Goal: Download file/media

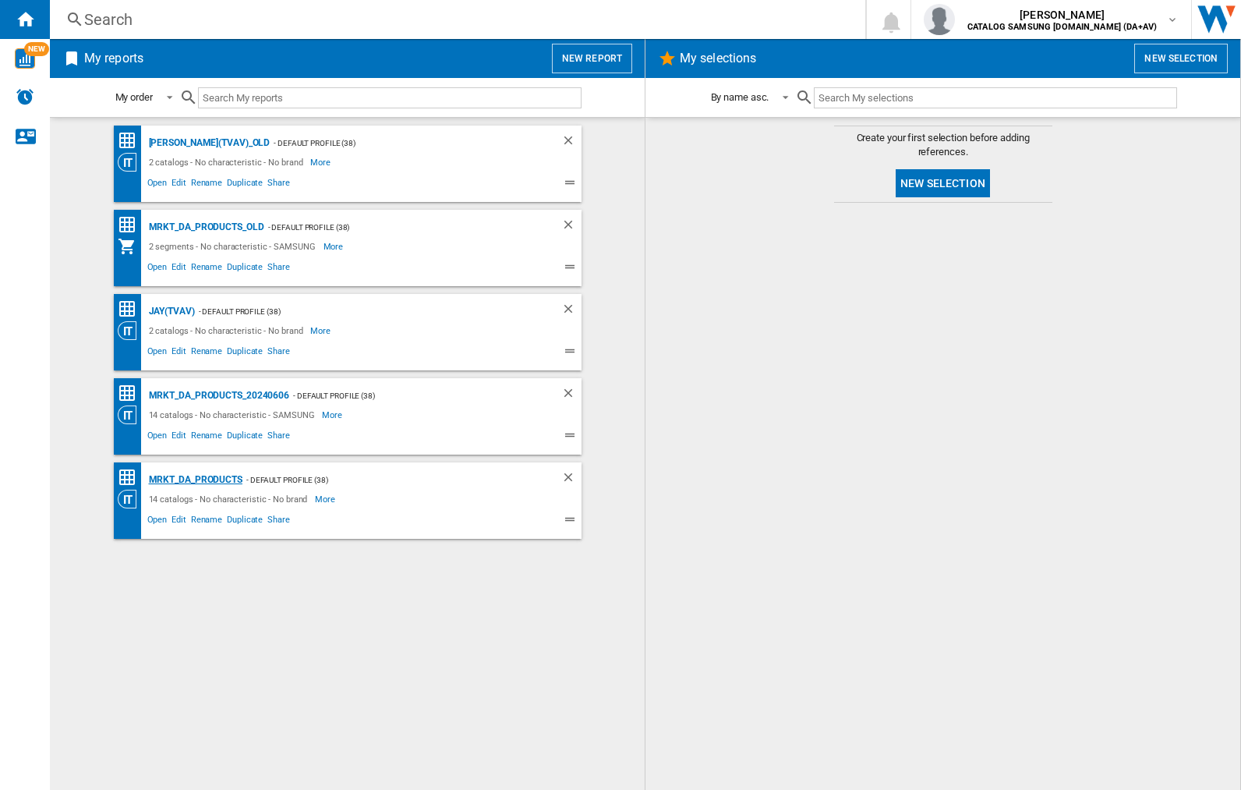
click at [195, 479] on div "MRKT_DA_PRODUCTS" at bounding box center [193, 479] width 97 height 19
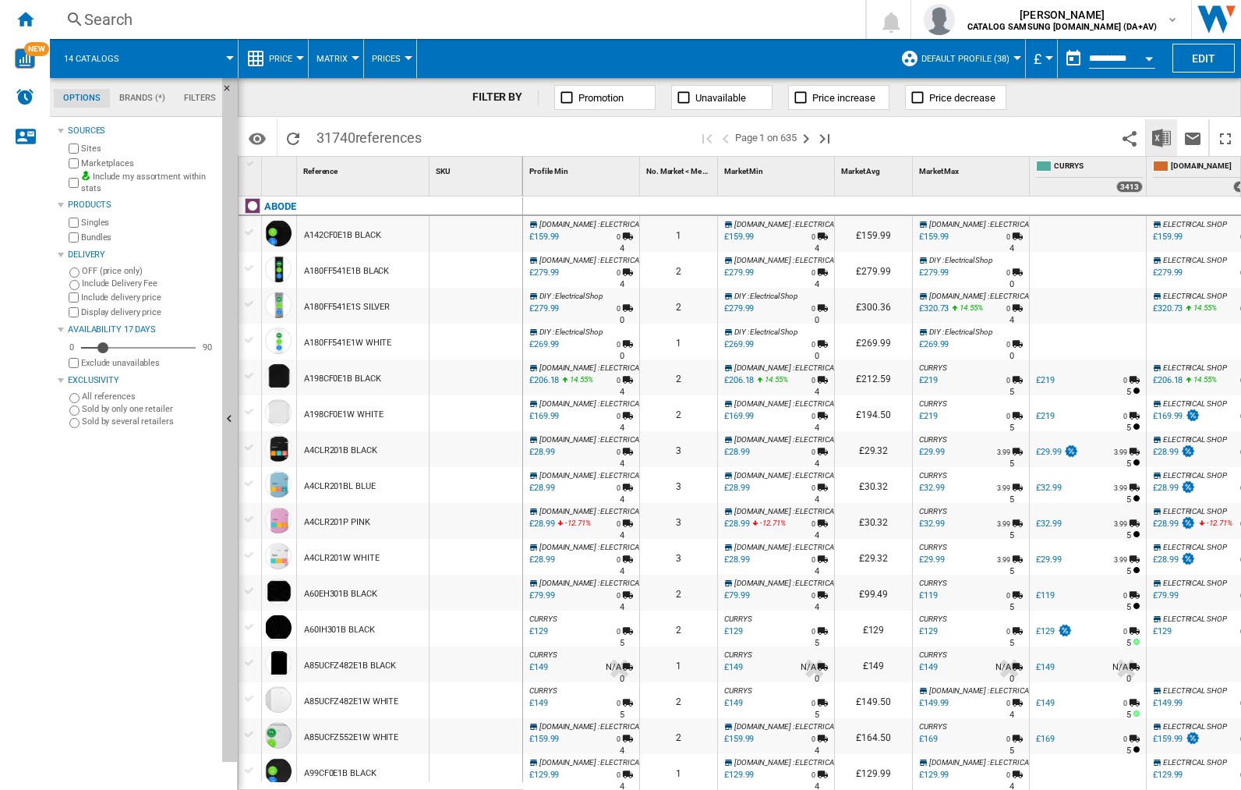
click at [1161, 136] on img "Download in Excel" at bounding box center [1161, 138] width 19 height 19
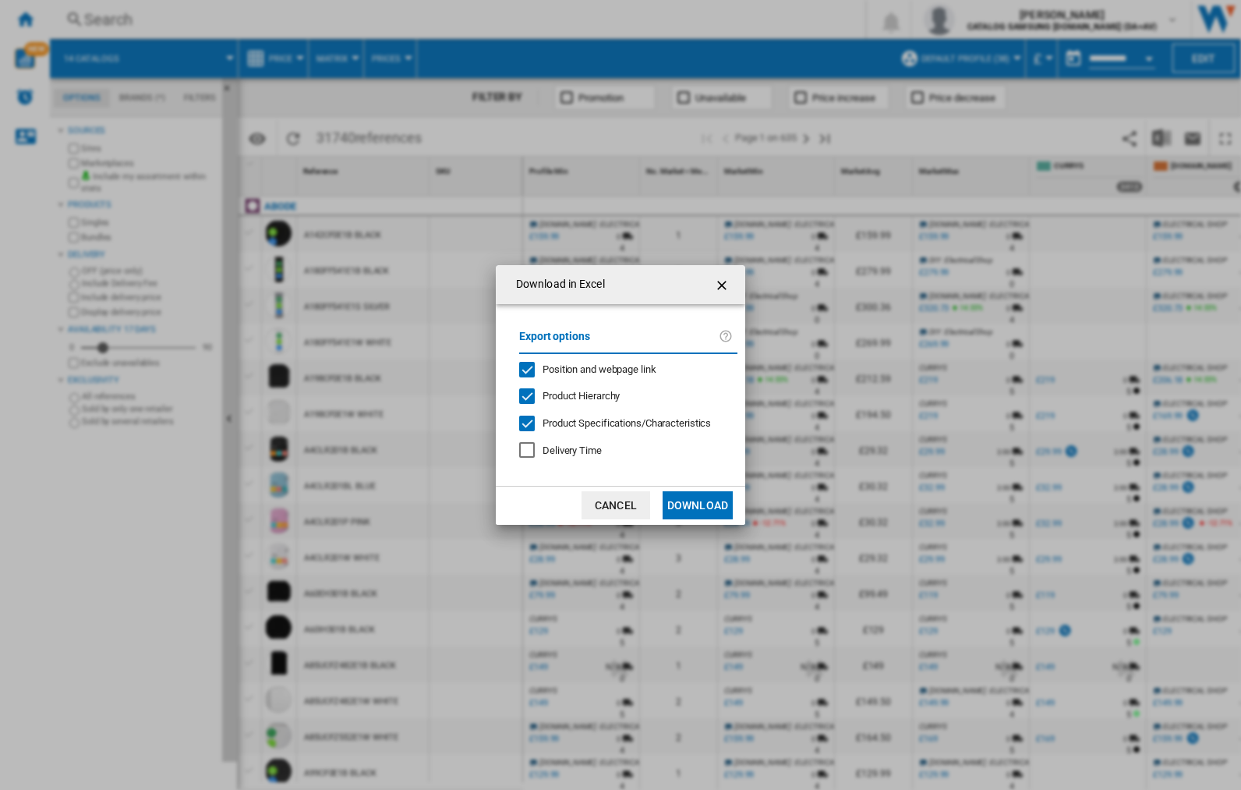
click at [589, 368] on span "Position and webpage link" at bounding box center [600, 369] width 114 height 12
click at [698, 505] on button "Download" at bounding box center [698, 505] width 70 height 28
